Goal: Information Seeking & Learning: Learn about a topic

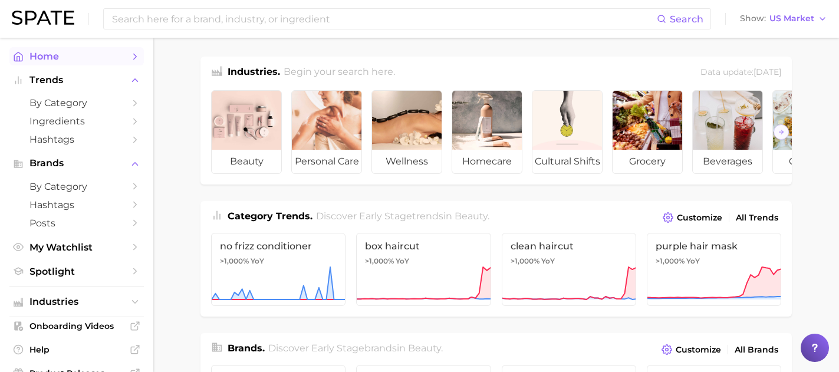
click at [128, 58] on link "Home" at bounding box center [76, 56] width 134 height 18
click at [800, 24] on button "Show US Market" at bounding box center [783, 18] width 93 height 15
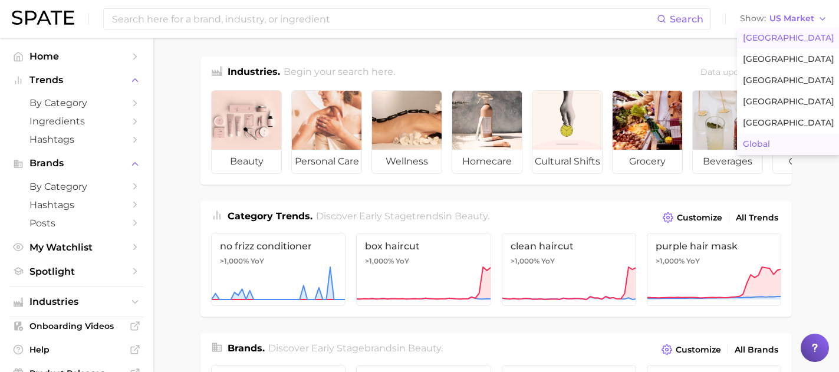
click at [767, 136] on button "Global" at bounding box center [788, 144] width 103 height 21
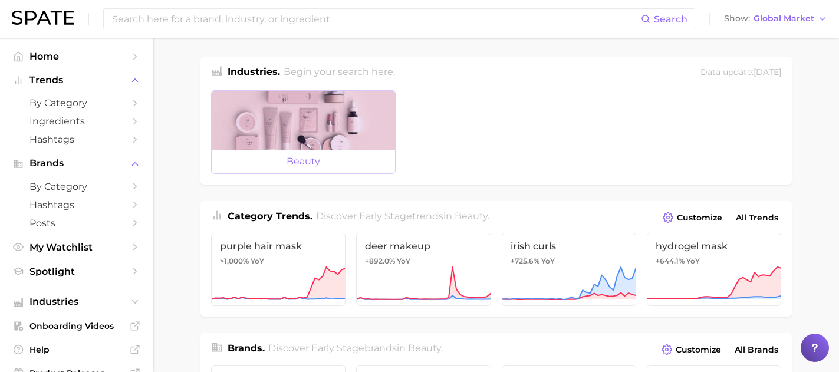
click at [355, 134] on div at bounding box center [303, 120] width 183 height 59
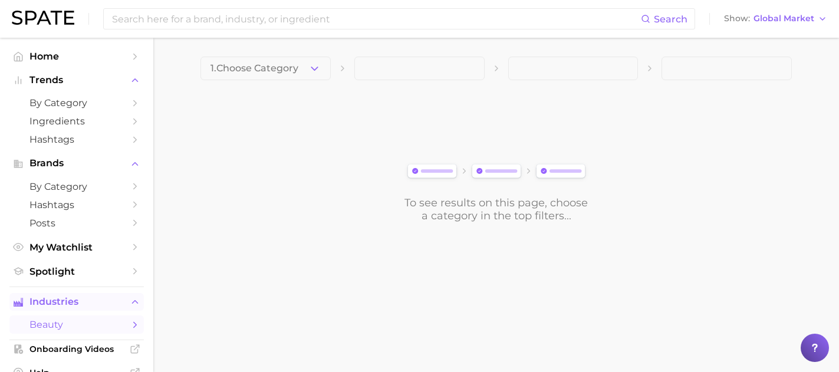
click at [86, 303] on span "Industries" at bounding box center [76, 302] width 94 height 11
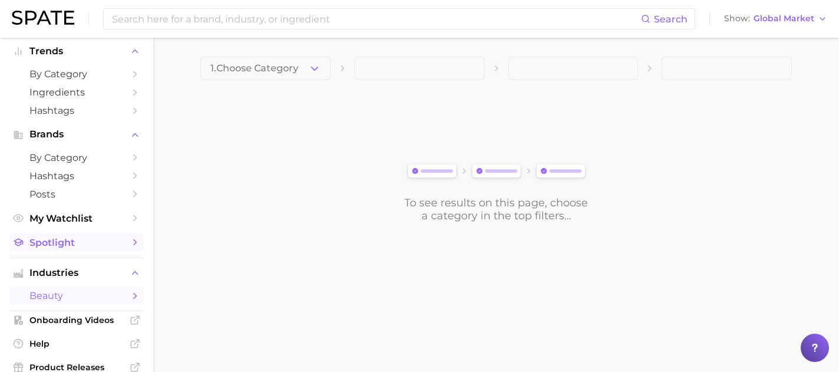
click at [114, 241] on span "Spotlight" at bounding box center [76, 242] width 94 height 11
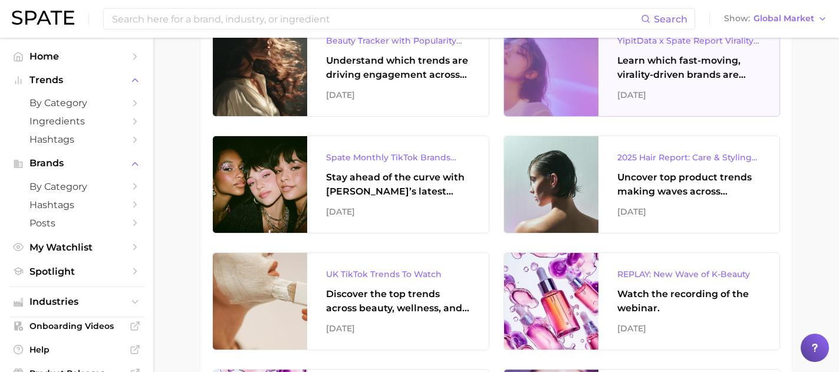
scroll to position [348, 0]
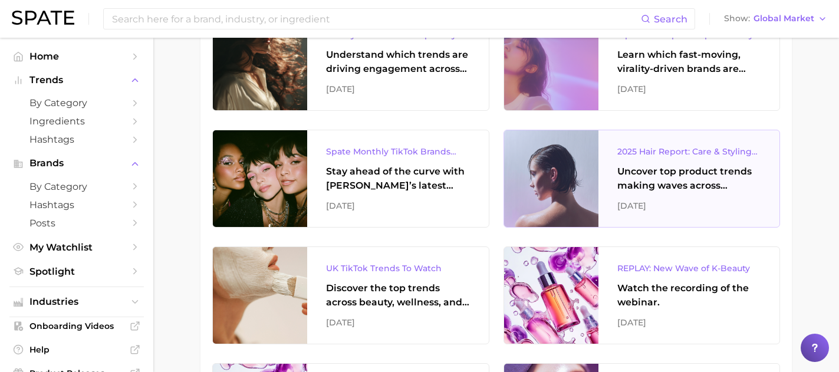
click at [653, 201] on div "August 2025" at bounding box center [689, 206] width 144 height 14
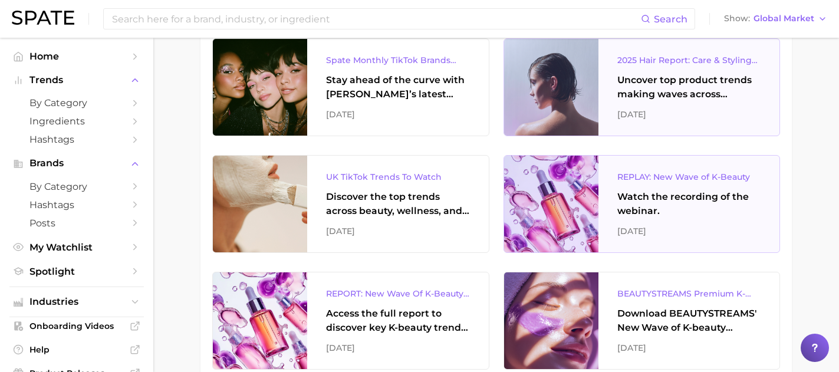
scroll to position [441, 0]
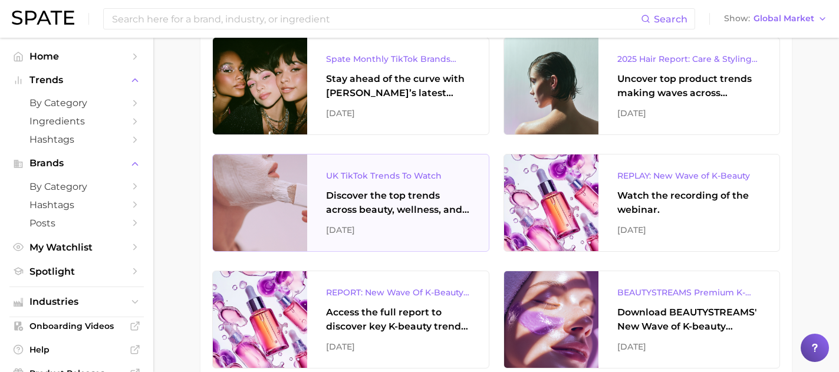
click at [406, 190] on div "Discover the top trends across beauty, wellness, and personal care on TikTok UK." at bounding box center [398, 203] width 144 height 28
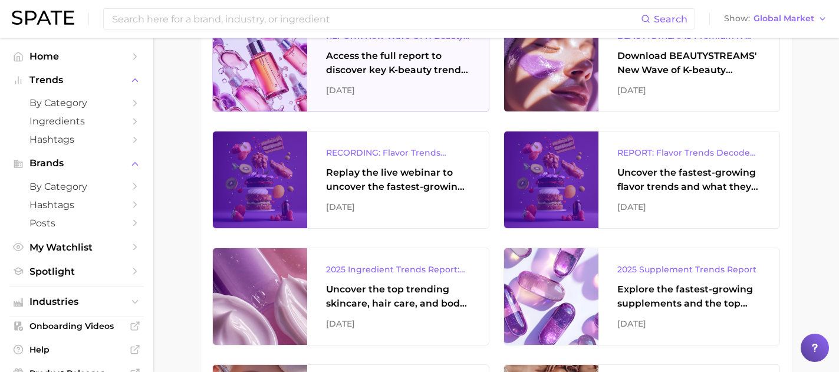
scroll to position [700, 0]
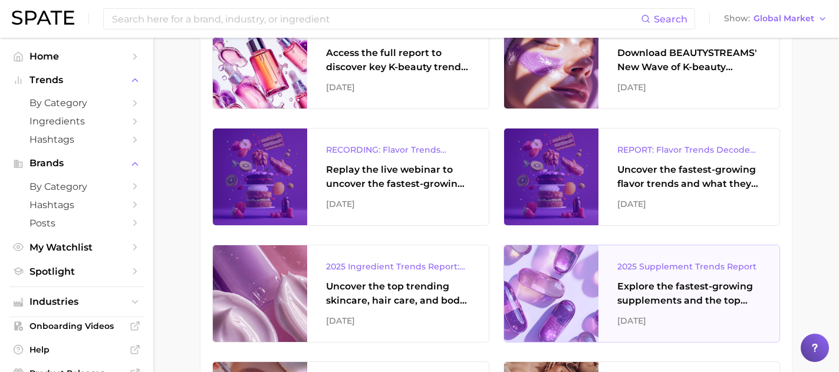
click at [625, 290] on div "Explore the fastest-growing supplements and the top wellness concerns driving c…" at bounding box center [689, 294] width 144 height 28
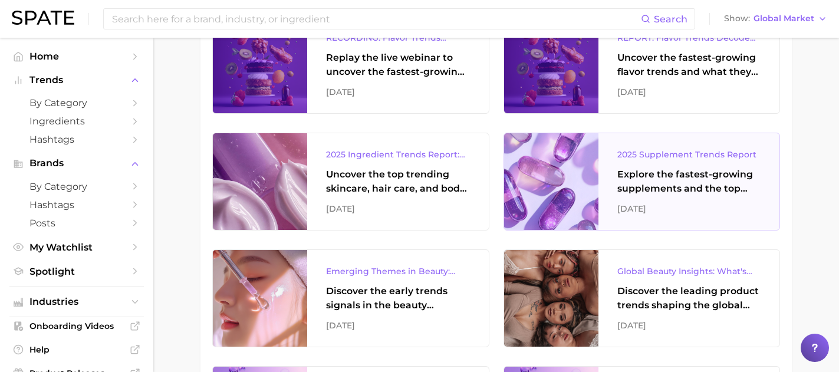
scroll to position [824, 0]
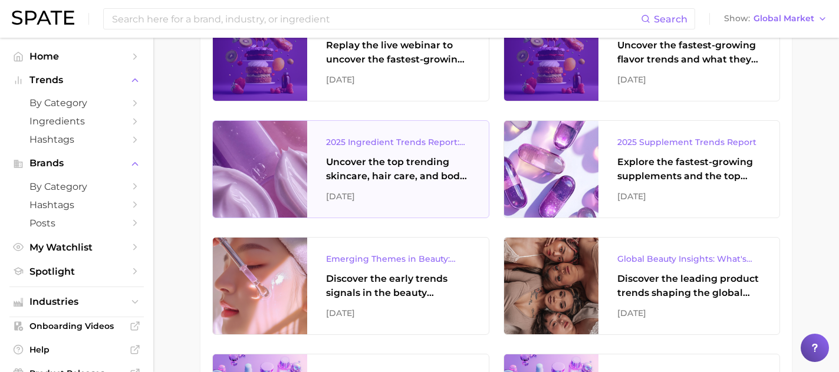
click at [414, 152] on div "2025 Ingredient Trends Report: The Ingredients Defining Beauty in 2025 Uncover …" at bounding box center [398, 169] width 182 height 97
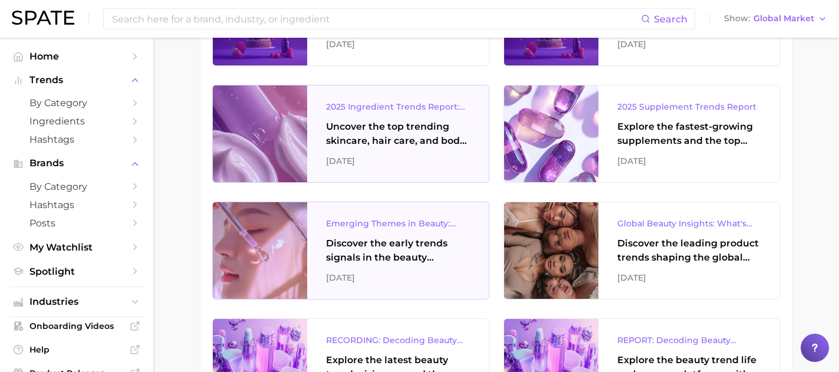
scroll to position [860, 0]
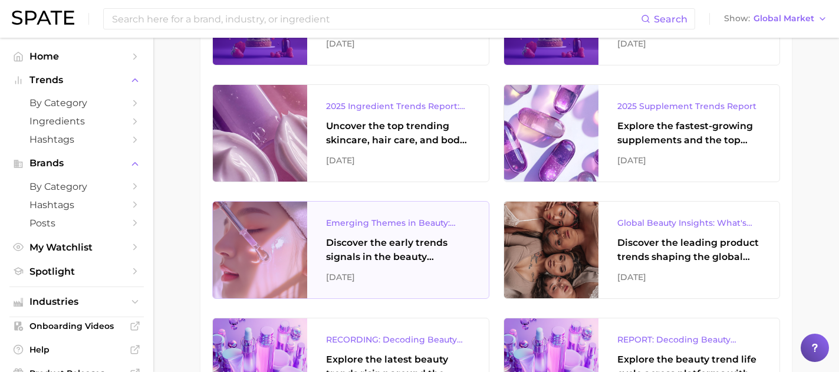
click at [426, 247] on div "Discover the early trends signals in the beauty industry." at bounding box center [398, 250] width 144 height 28
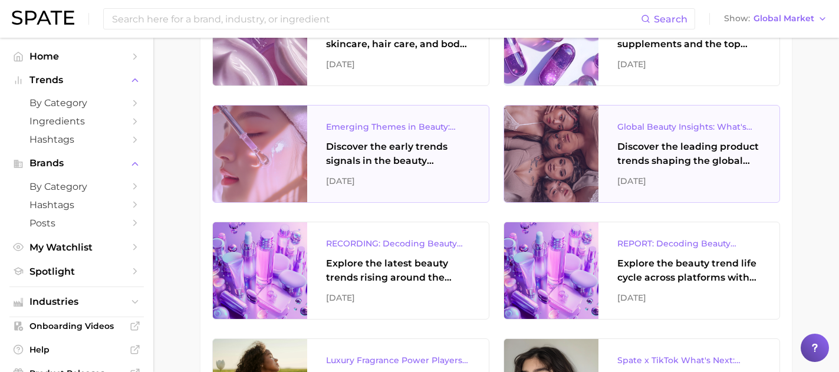
scroll to position [958, 0]
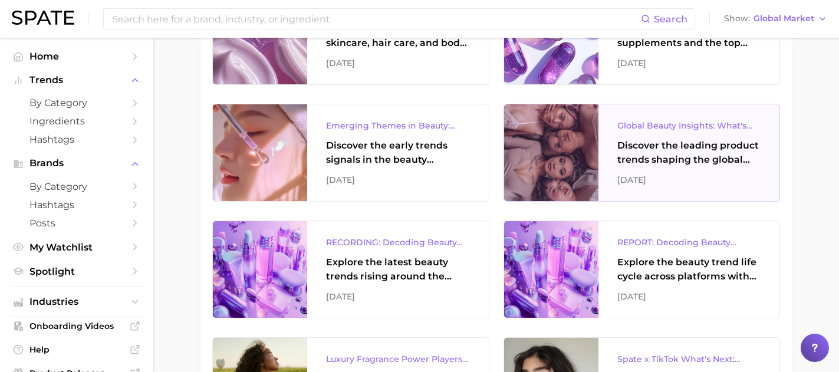
click at [613, 156] on div "Global Beauty Insights: What's Trending & What's Ahead? Discover the leading pr…" at bounding box center [690, 152] width 182 height 97
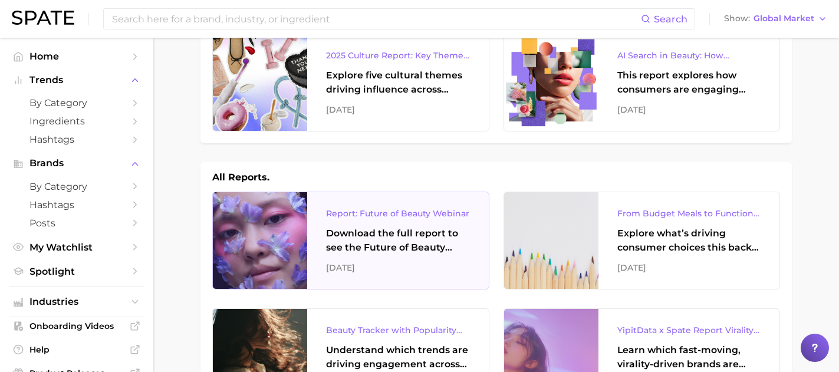
scroll to position [0, 0]
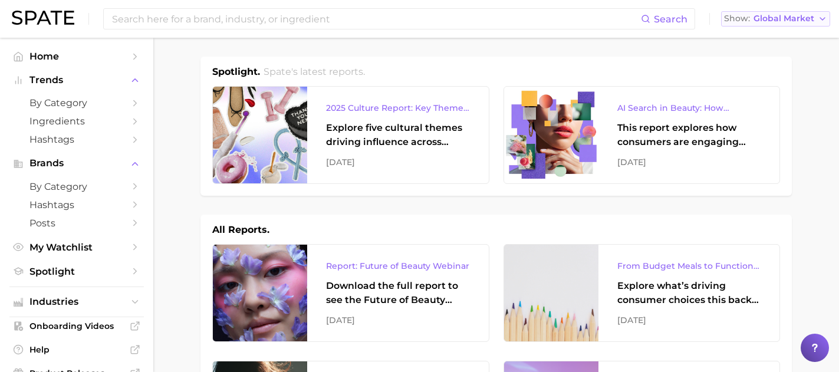
click at [784, 19] on span "Global Market" at bounding box center [784, 18] width 61 height 6
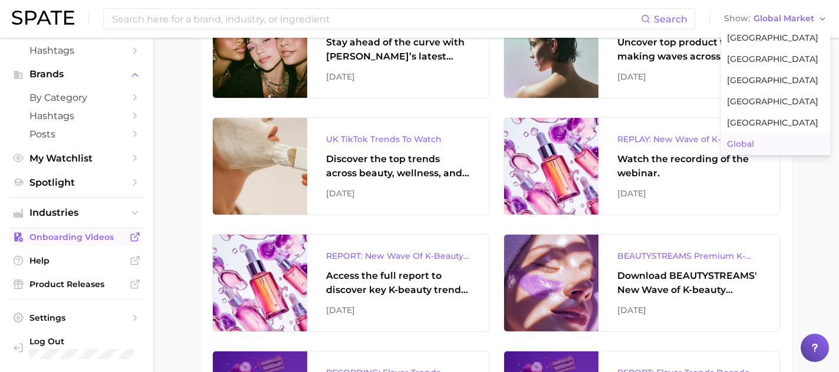
scroll to position [512, 0]
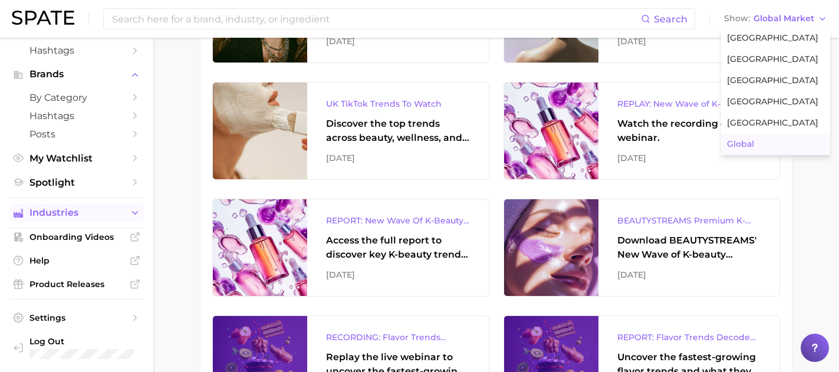
click at [70, 212] on span "Industries" at bounding box center [76, 213] width 94 height 11
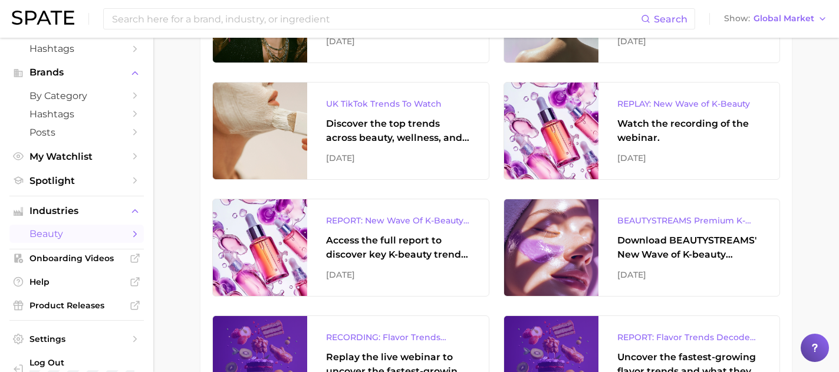
click at [65, 232] on span "beauty" at bounding box center [76, 233] width 94 height 11
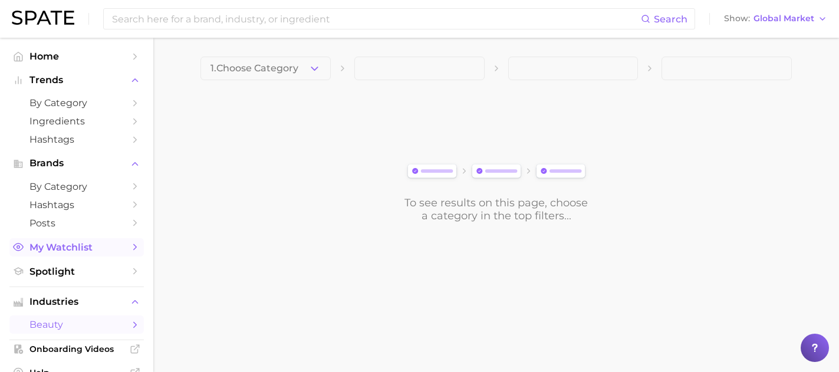
click at [83, 256] on link "My Watchlist" at bounding box center [76, 247] width 134 height 18
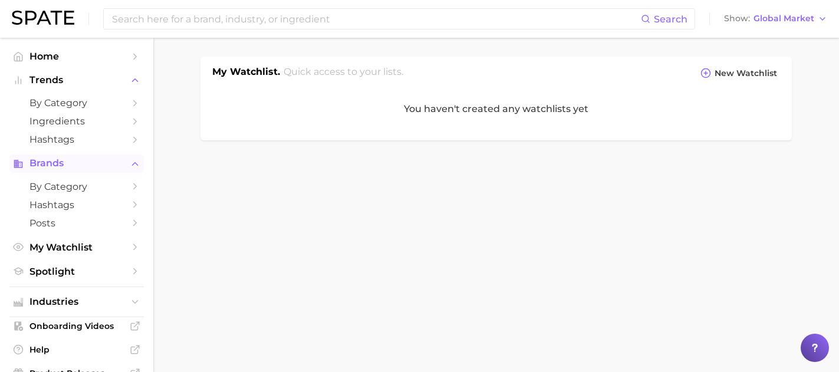
click at [92, 168] on span "Brands" at bounding box center [76, 163] width 94 height 11
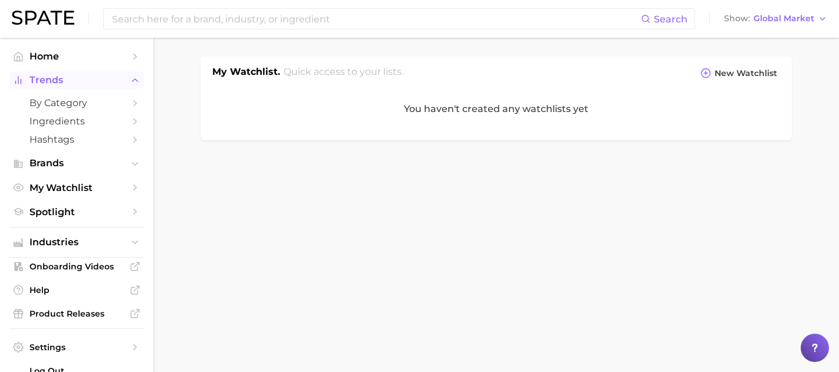
click at [97, 81] on span "Trends" at bounding box center [76, 80] width 94 height 11
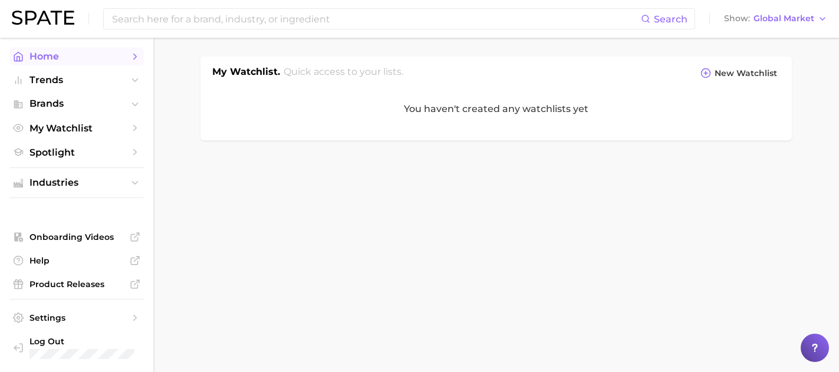
click at [99, 58] on span "Home" at bounding box center [76, 56] width 94 height 11
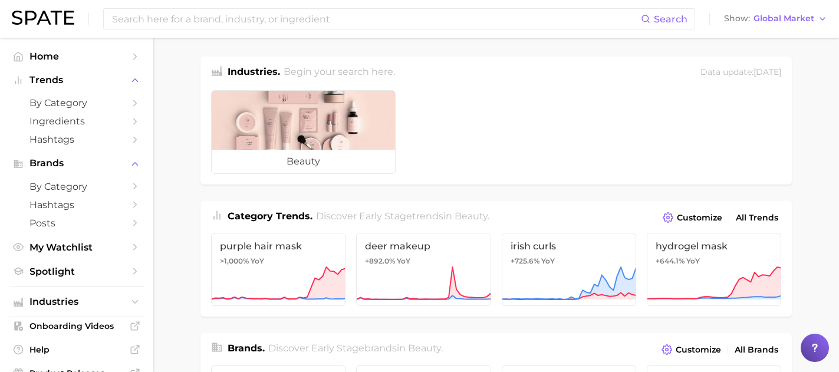
click at [99, 58] on span "Home" at bounding box center [76, 56] width 94 height 11
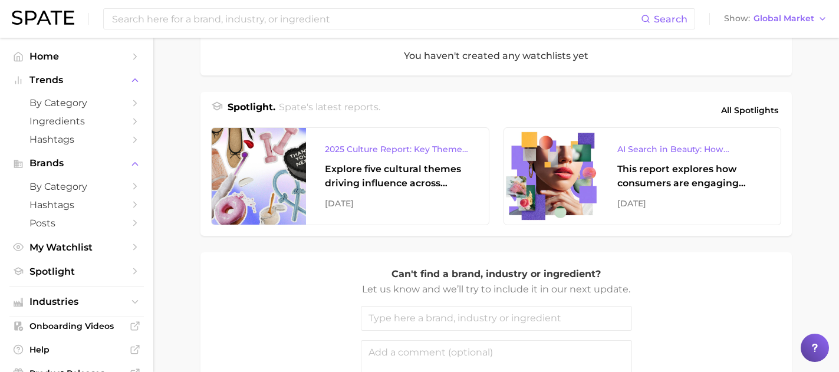
scroll to position [452, 0]
click at [97, 274] on span "Spotlight" at bounding box center [76, 271] width 94 height 11
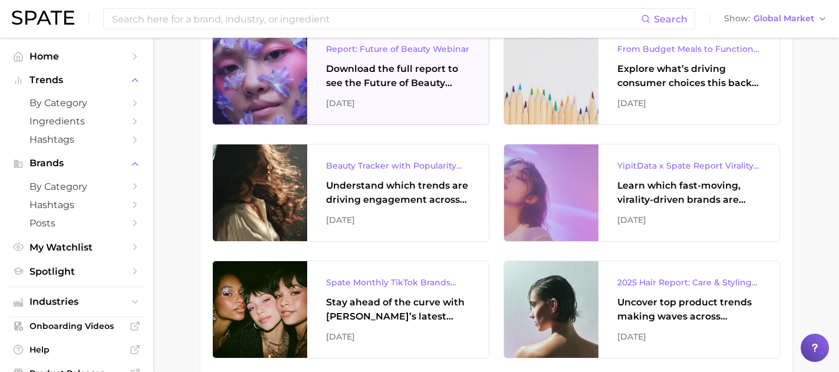
scroll to position [216, 0]
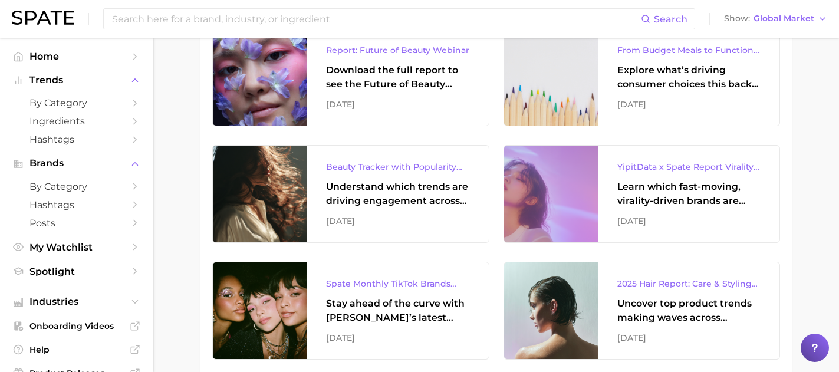
click at [807, 8] on div "Search Show Global Market" at bounding box center [420, 19] width 816 height 38
click at [803, 17] on span "Global Market" at bounding box center [784, 18] width 61 height 6
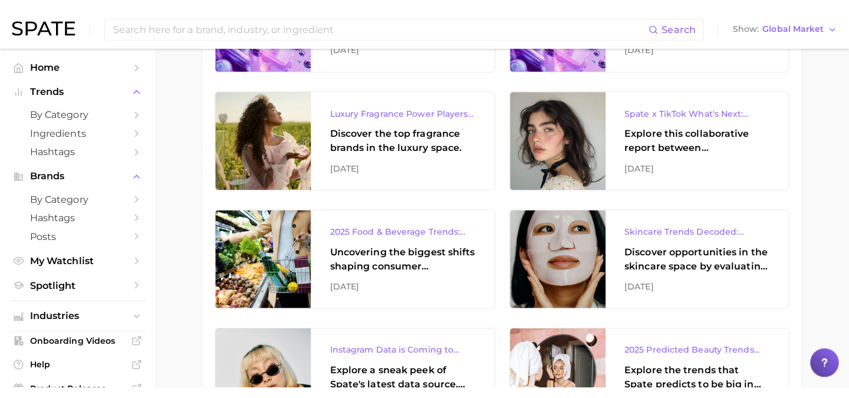
scroll to position [1217, 0]
